Goal: Task Accomplishment & Management: Use online tool/utility

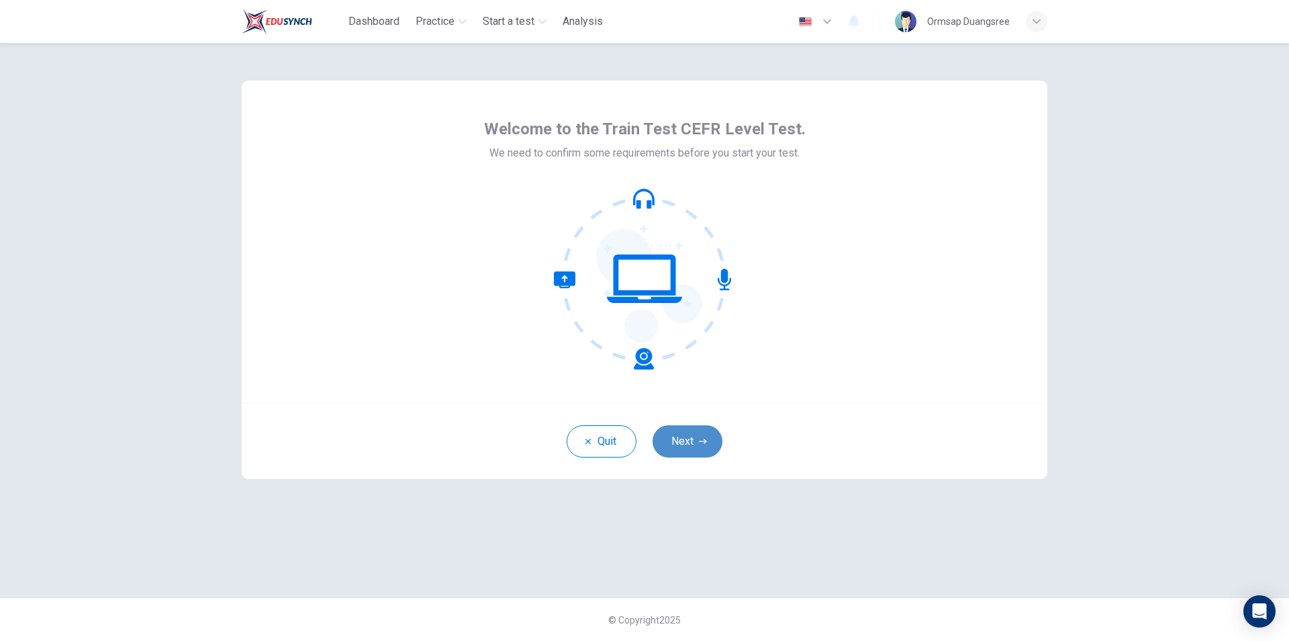
click at [692, 445] on button "Next" at bounding box center [688, 441] width 70 height 32
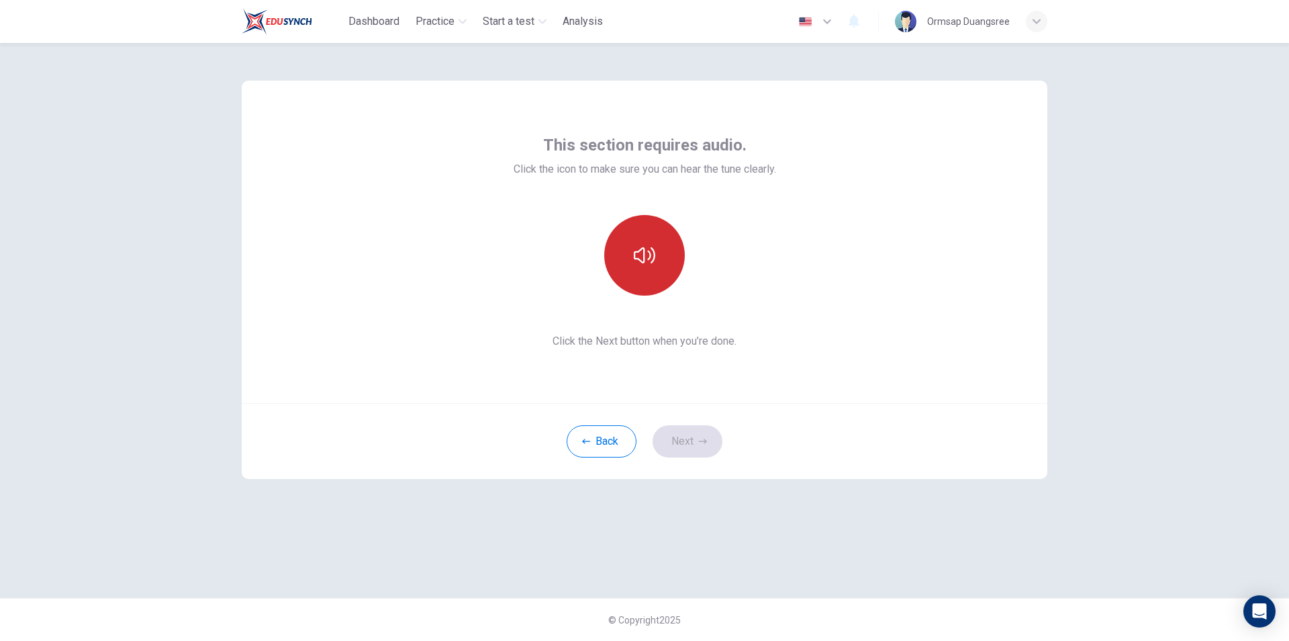
click at [647, 267] on button "button" at bounding box center [644, 255] width 81 height 81
click at [693, 440] on button "Next" at bounding box center [688, 441] width 70 height 32
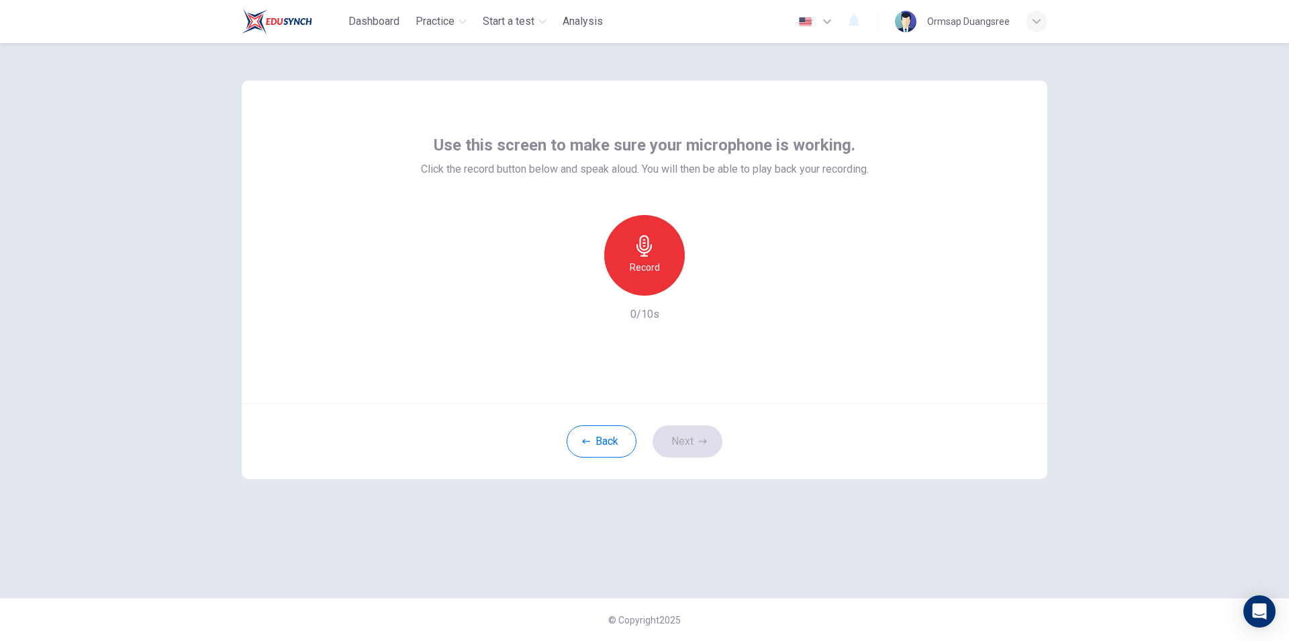
click at [659, 274] on div "Record" at bounding box center [644, 255] width 81 height 81
click at [704, 436] on button "Next" at bounding box center [688, 441] width 70 height 32
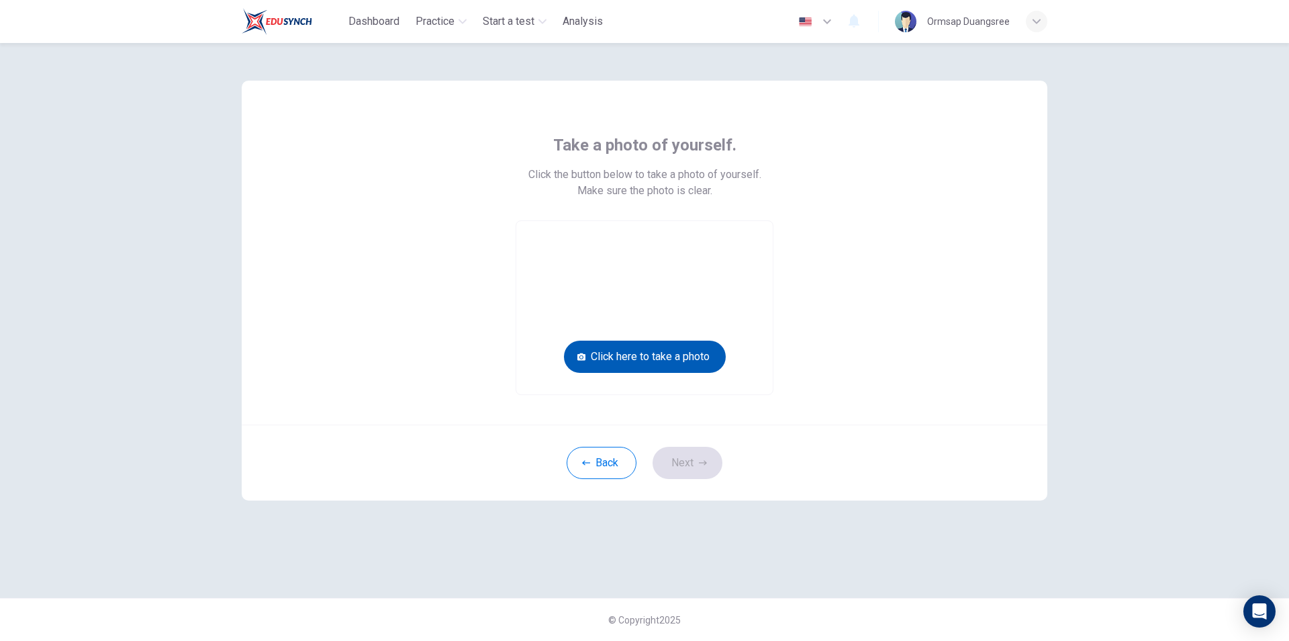
click at [670, 358] on button "Click here to take a photo" at bounding box center [645, 356] width 162 height 32
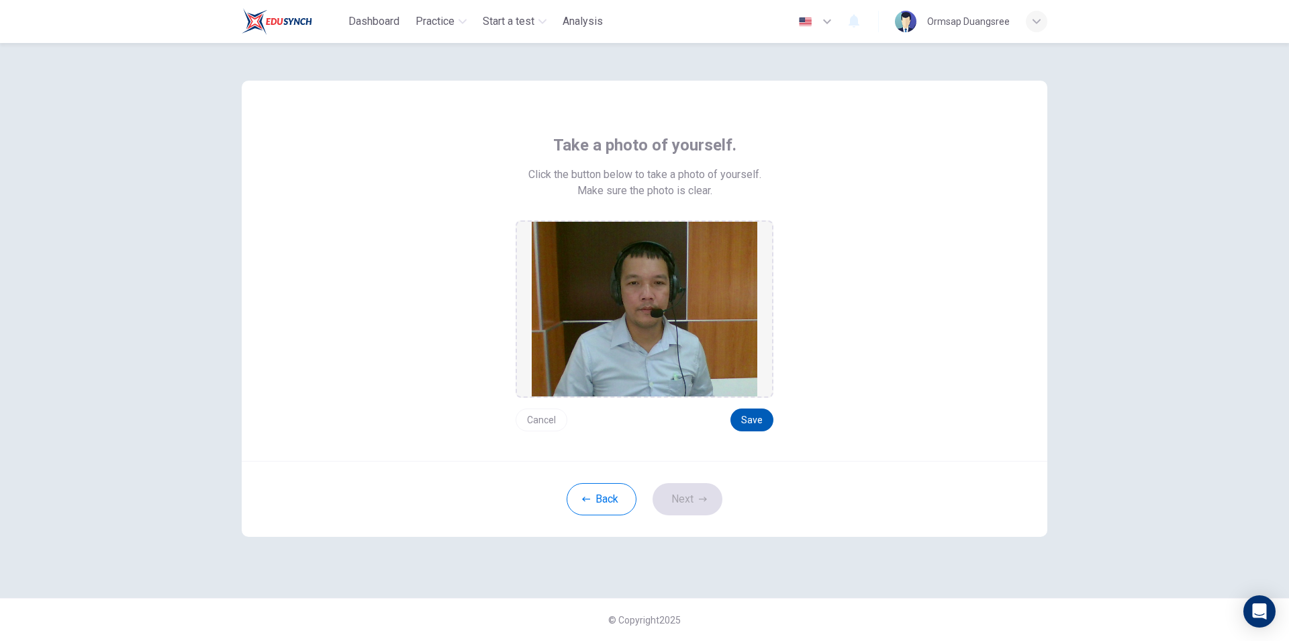
click at [756, 420] on button "Save" at bounding box center [752, 419] width 43 height 23
click at [701, 501] on icon "button" at bounding box center [703, 499] width 8 height 8
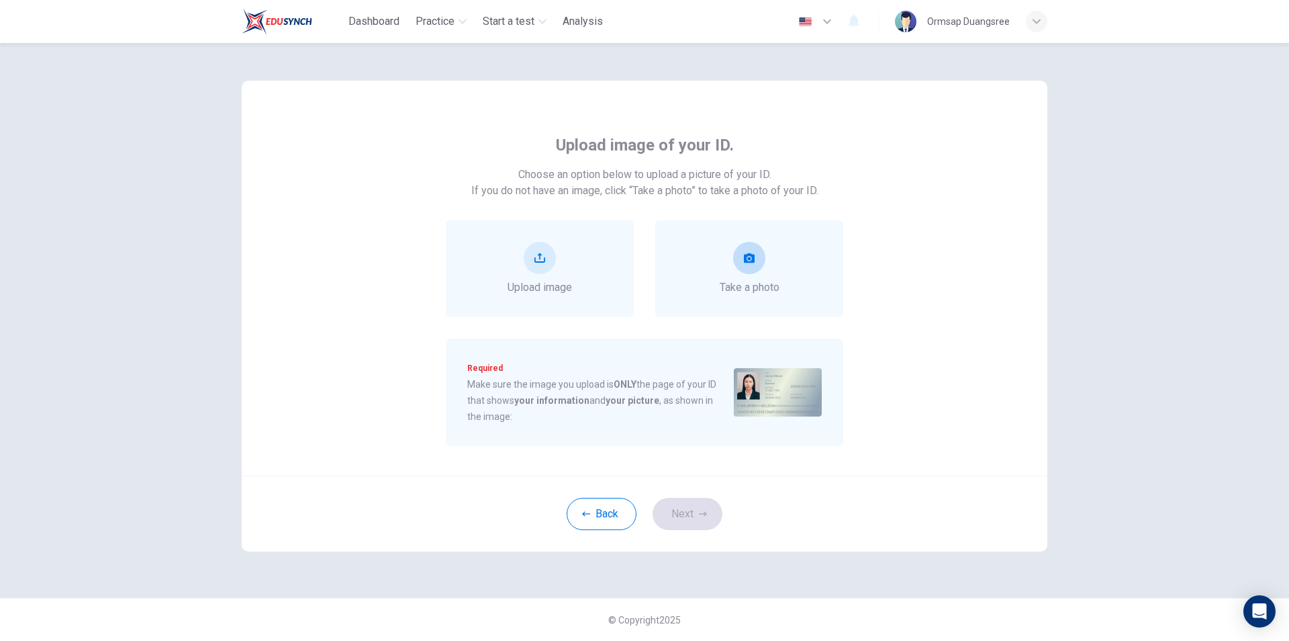
click at [752, 262] on icon "take photo" at bounding box center [749, 257] width 11 height 9
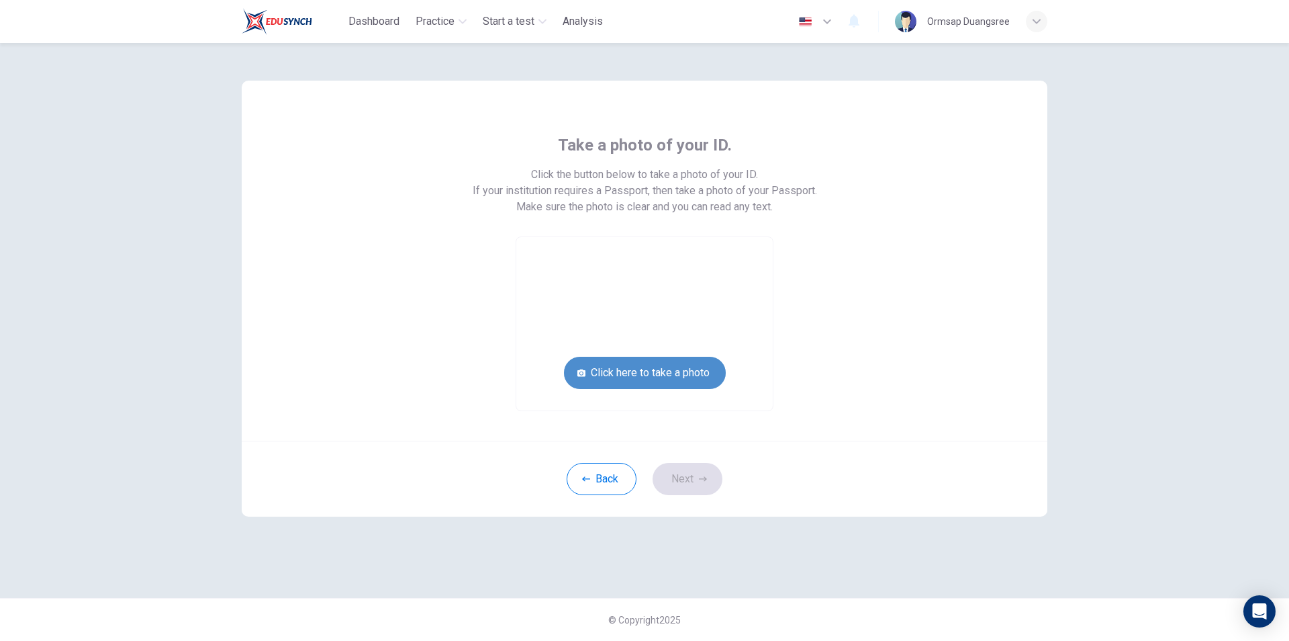
click at [688, 374] on button "Click here to take a photo" at bounding box center [645, 373] width 162 height 32
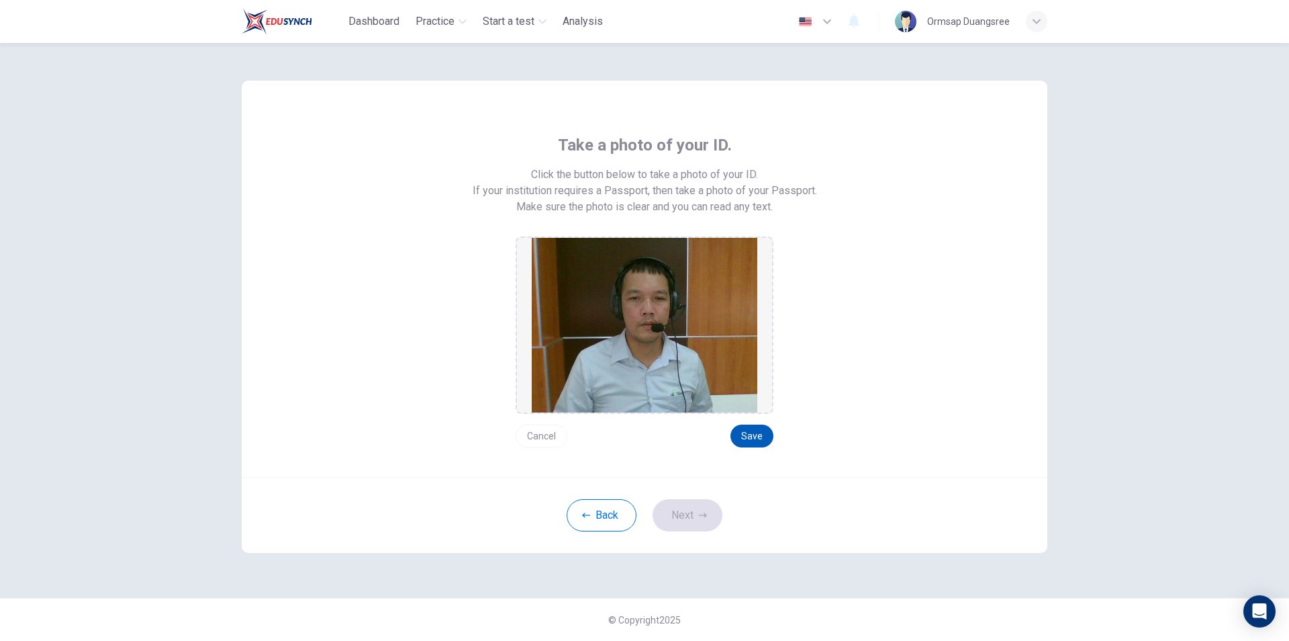
click at [747, 430] on button "Save" at bounding box center [752, 435] width 43 height 23
drag, startPoint x: 693, startPoint y: 518, endPoint x: 703, endPoint y: 504, distance: 17.3
click at [693, 516] on button "Next" at bounding box center [688, 515] width 70 height 32
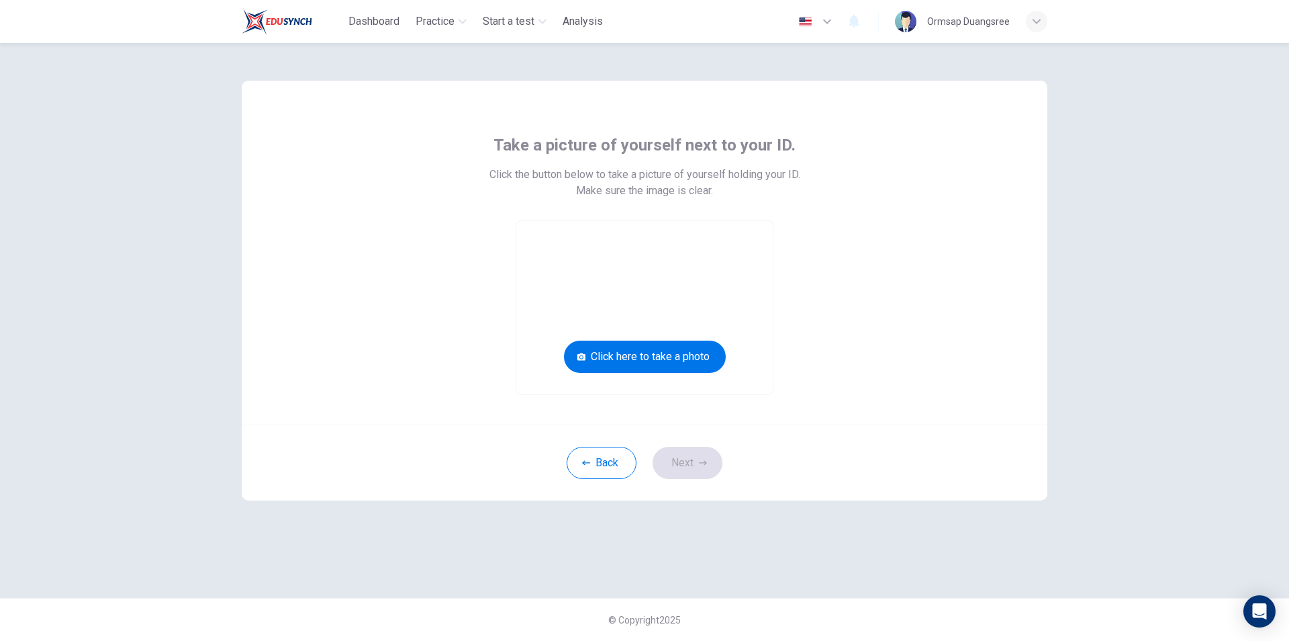
click at [712, 458] on div "Back Next" at bounding box center [645, 462] width 806 height 76
click at [667, 361] on button "Click here to take a photo" at bounding box center [645, 356] width 162 height 32
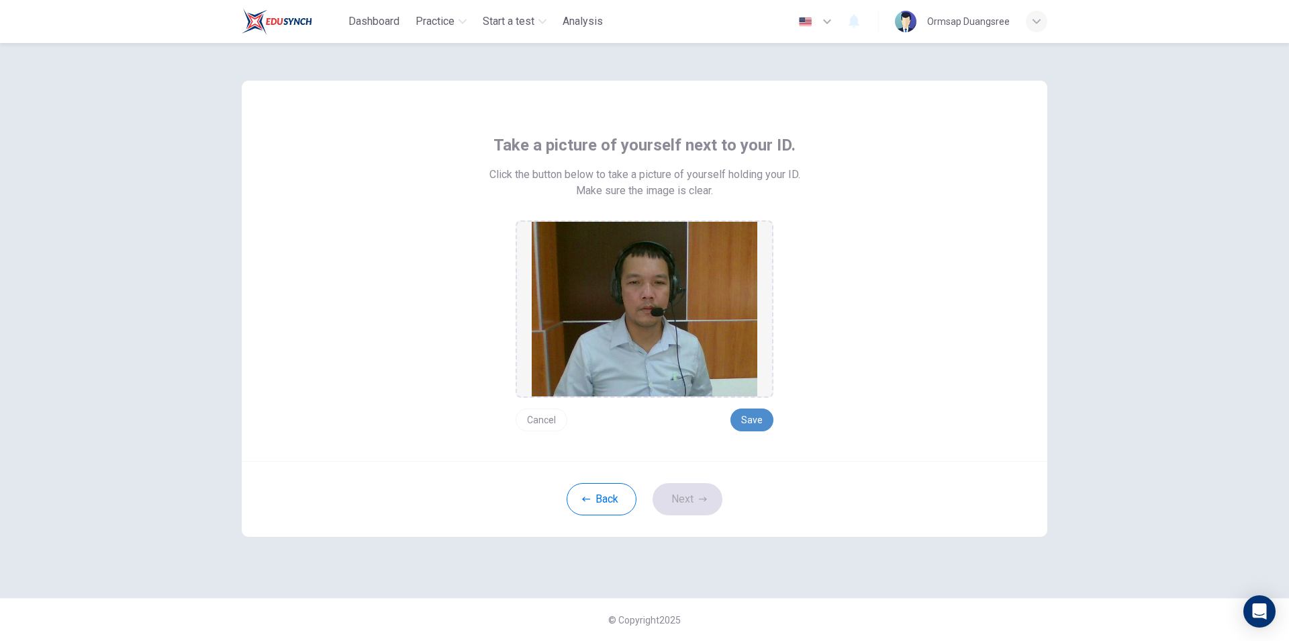
click at [743, 420] on button "Save" at bounding box center [752, 419] width 43 height 23
click at [690, 505] on button "Next" at bounding box center [688, 499] width 70 height 32
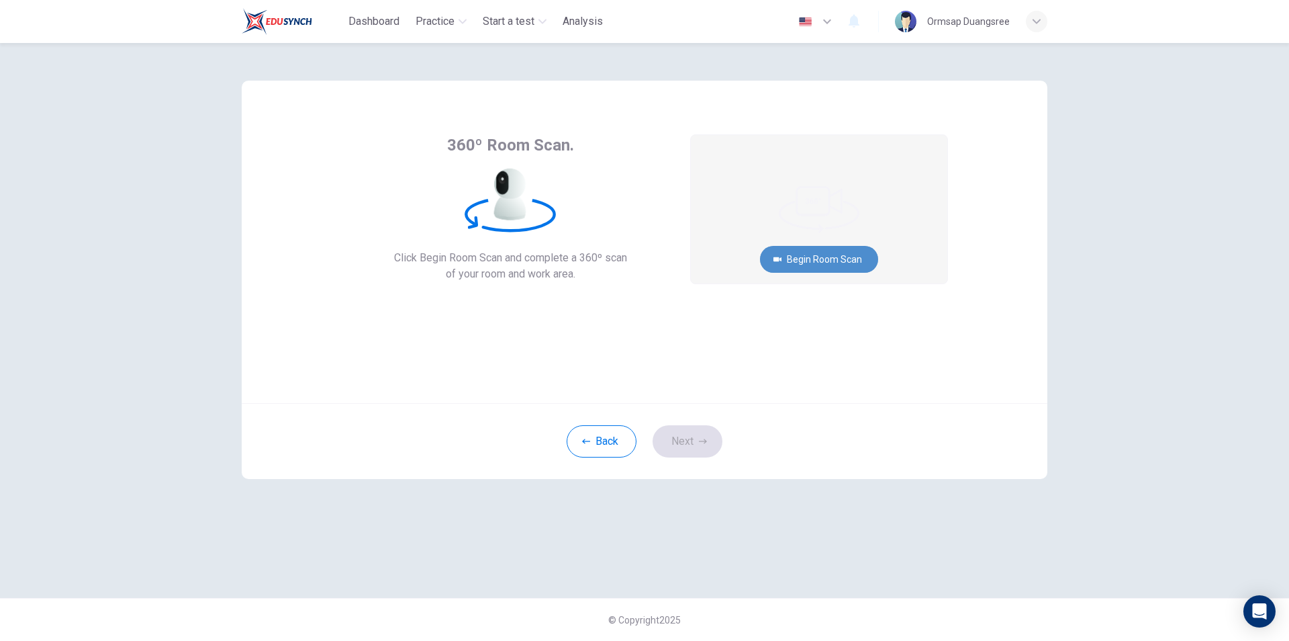
click at [838, 263] on button "Begin Room Scan" at bounding box center [819, 259] width 118 height 27
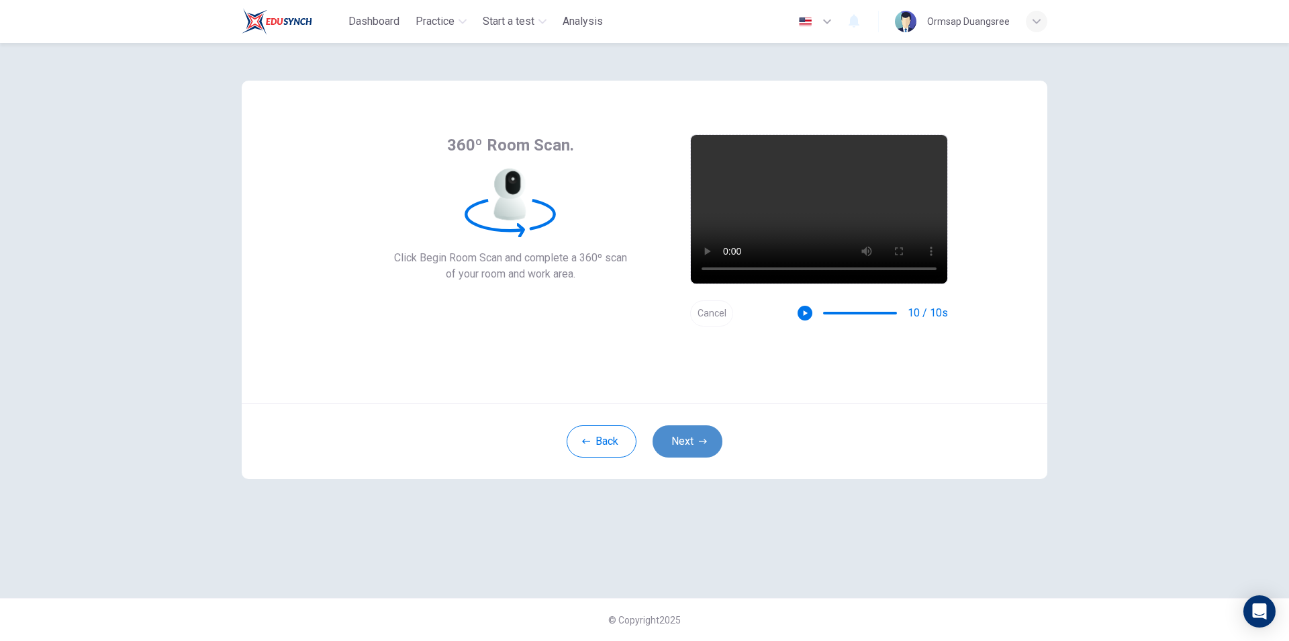
click at [683, 444] on button "Next" at bounding box center [688, 441] width 70 height 32
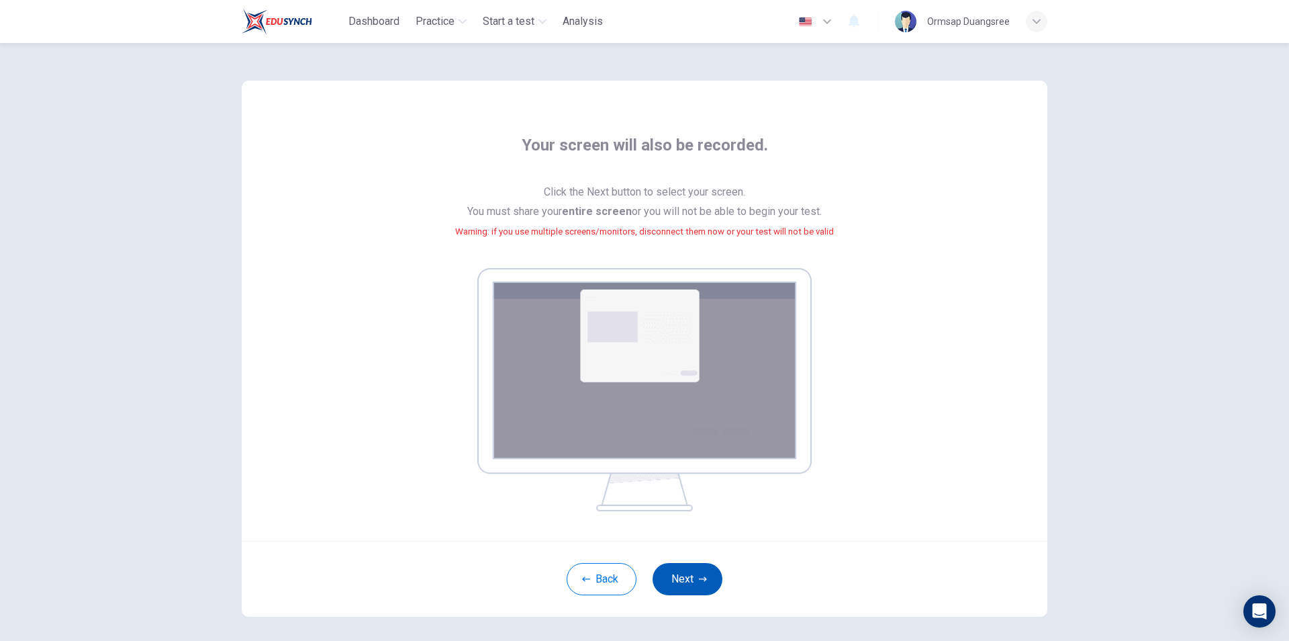
click at [692, 582] on button "Next" at bounding box center [688, 579] width 70 height 32
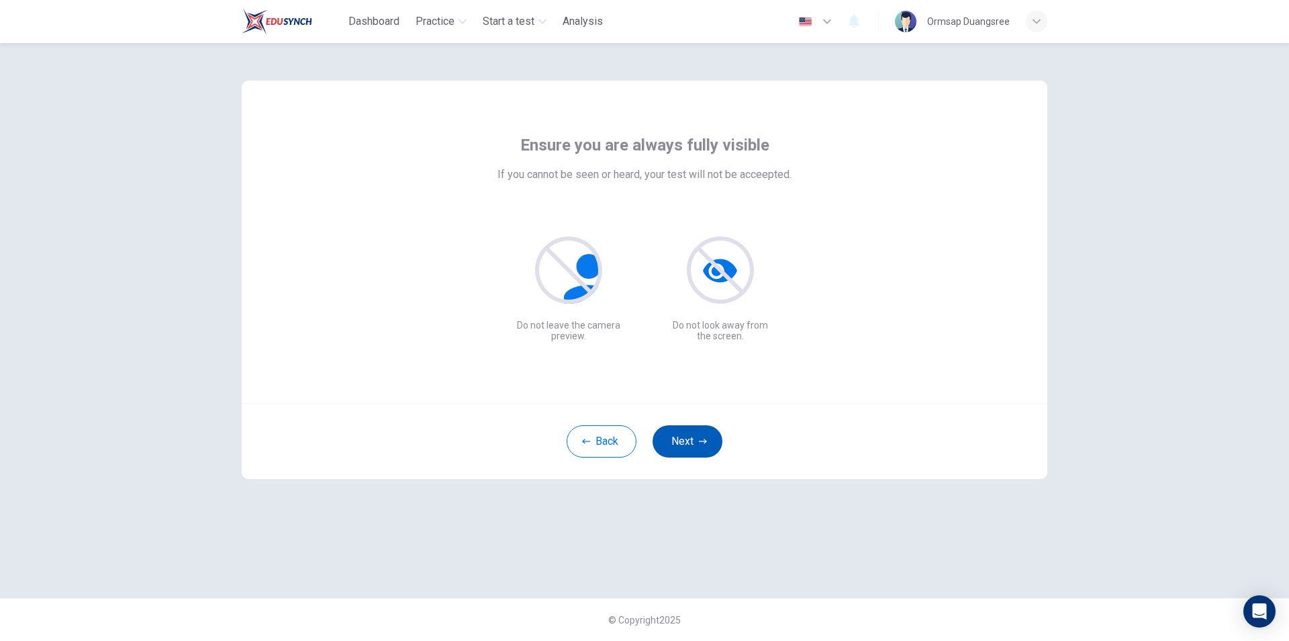
click at [698, 443] on button "Next" at bounding box center [688, 441] width 70 height 32
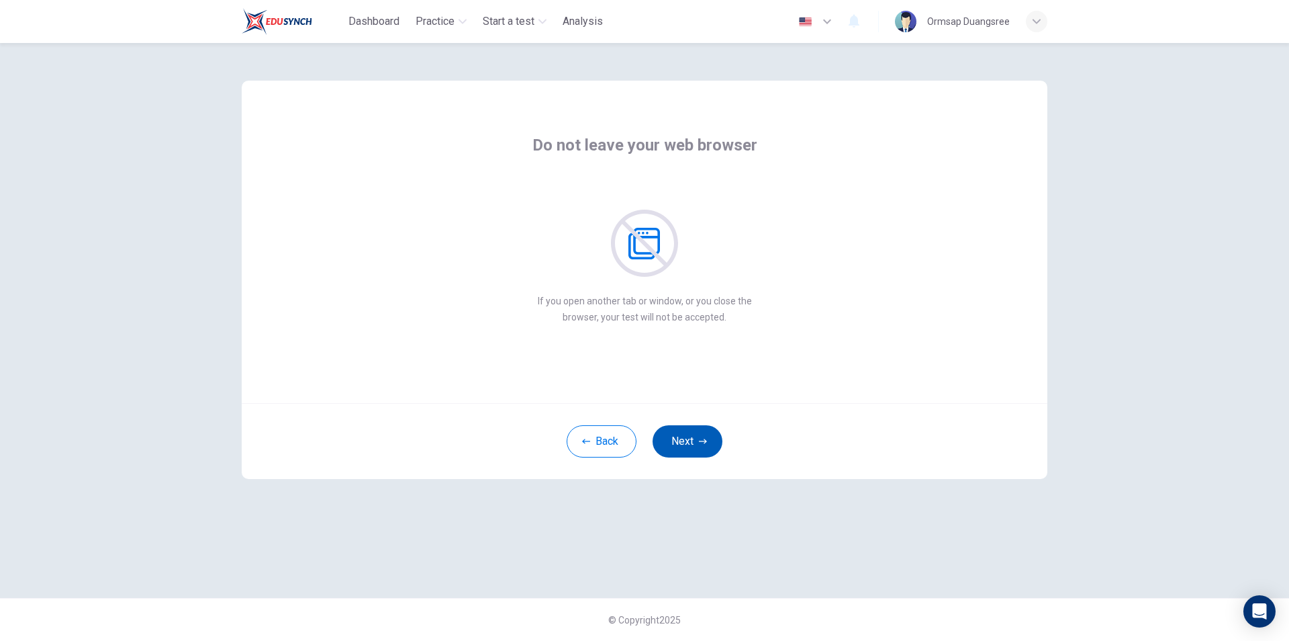
click at [698, 442] on button "Next" at bounding box center [688, 441] width 70 height 32
click at [712, 443] on button "Next" at bounding box center [688, 441] width 70 height 32
click at [707, 447] on button "Next" at bounding box center [688, 441] width 70 height 32
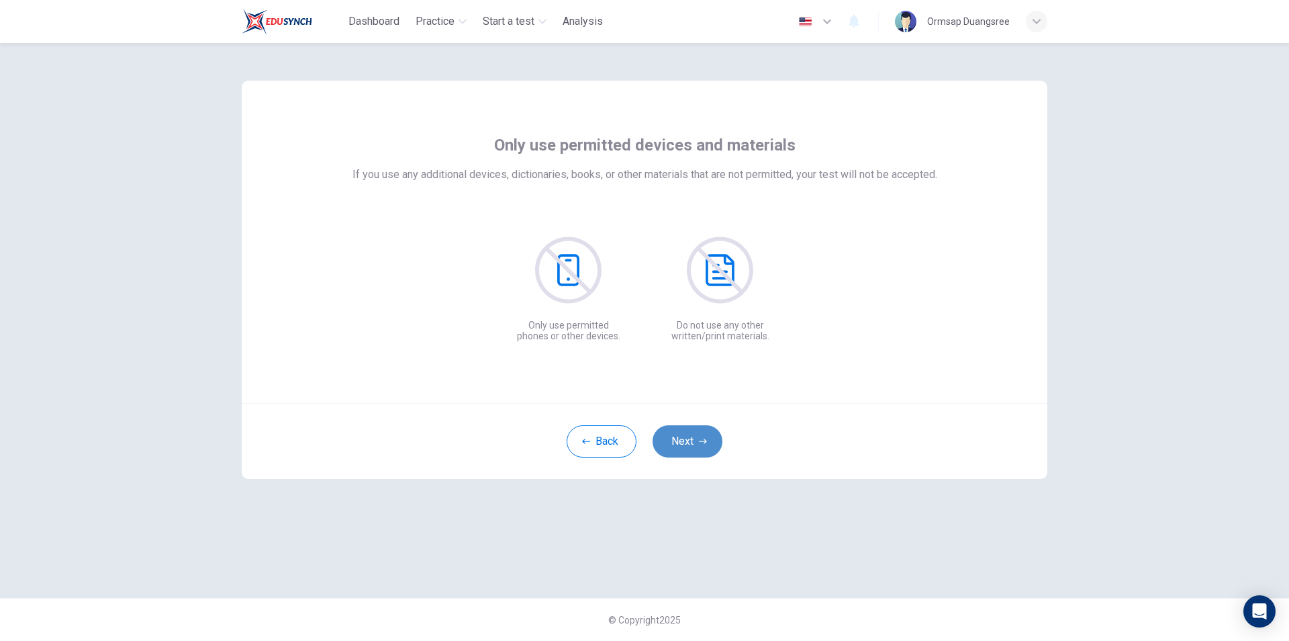
click at [707, 445] on button "Next" at bounding box center [688, 441] width 70 height 32
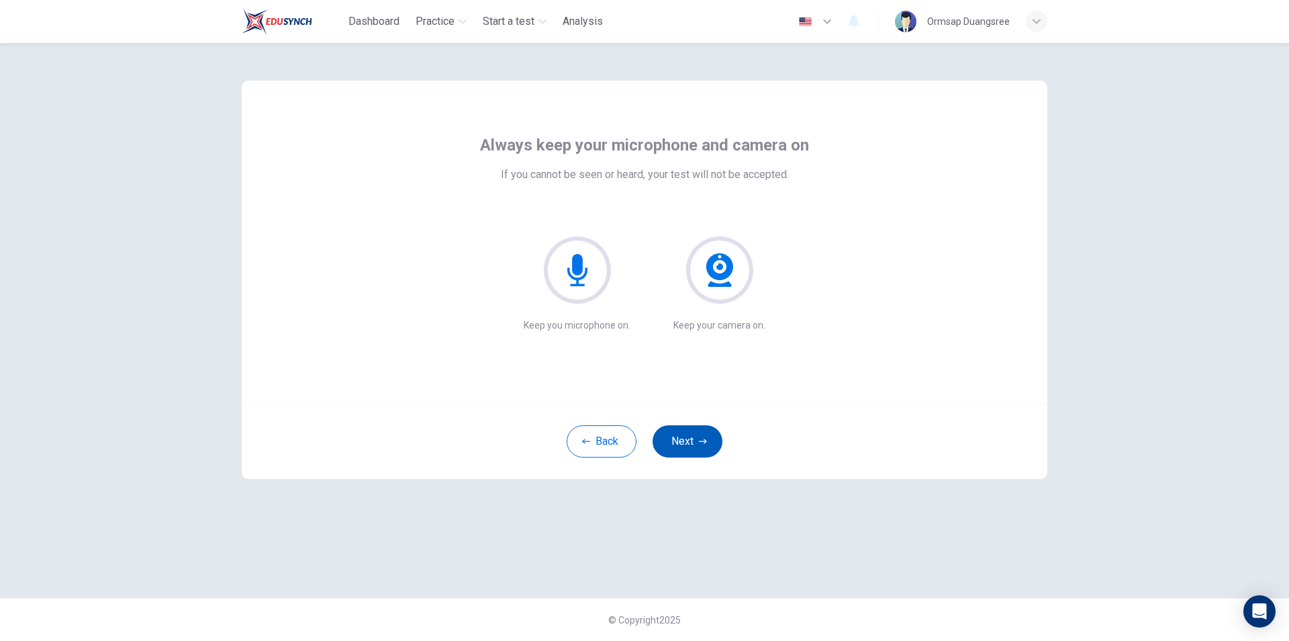
click at [691, 449] on button "Next" at bounding box center [688, 441] width 70 height 32
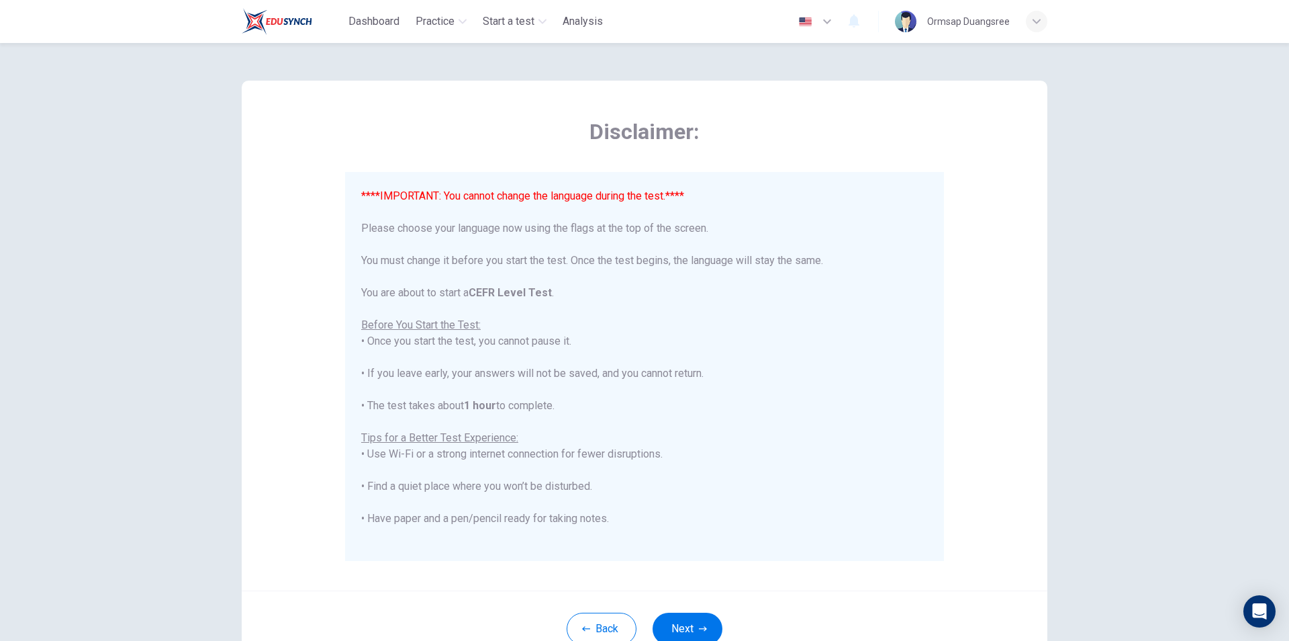
scroll to position [128, 0]
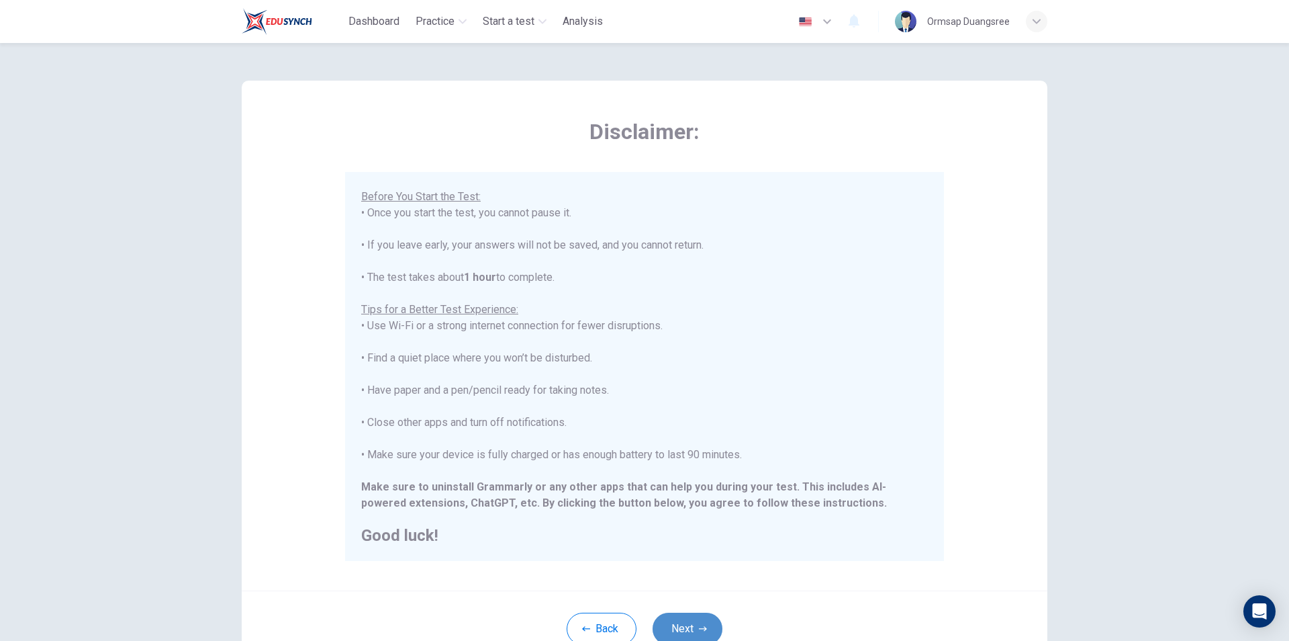
click at [688, 627] on button "Next" at bounding box center [688, 628] width 70 height 32
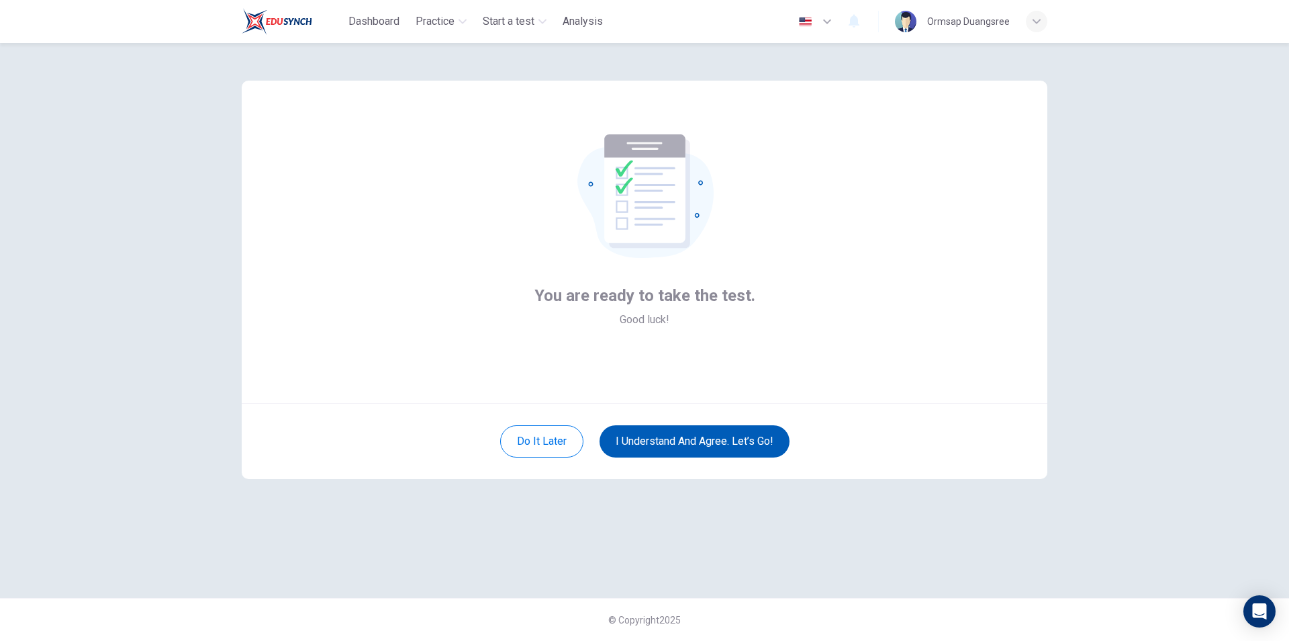
click at [751, 439] on button "I understand and agree. Let’s go!" at bounding box center [695, 441] width 190 height 32
